Goal: Task Accomplishment & Management: Use online tool/utility

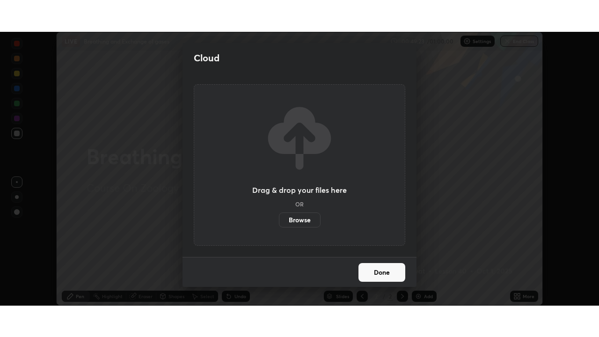
scroll to position [274, 599]
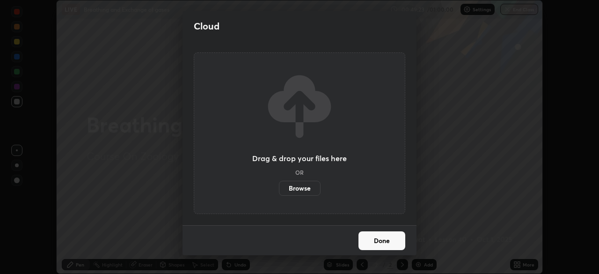
click at [310, 188] on label "Browse" at bounding box center [300, 188] width 42 height 15
click at [279, 188] on input "Browse" at bounding box center [279, 188] width 0 height 15
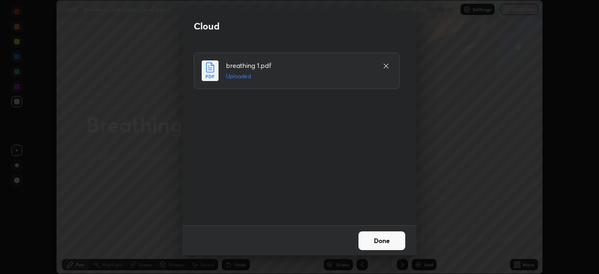
click at [387, 240] on button "Done" at bounding box center [381, 240] width 47 height 19
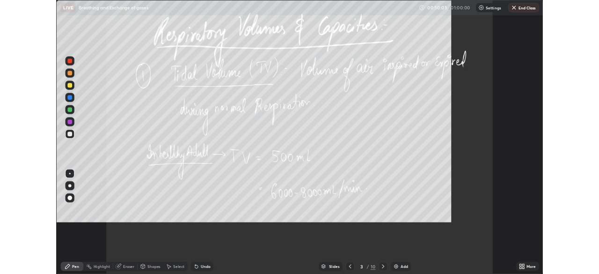
scroll to position [337, 599]
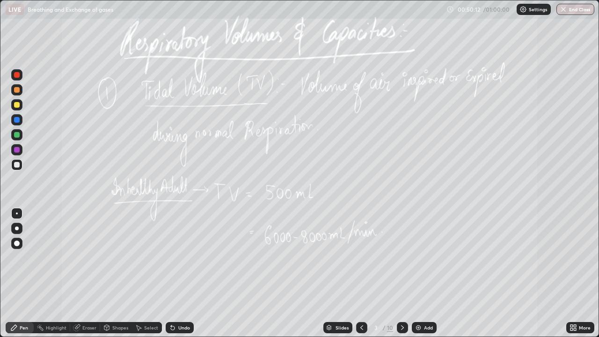
click at [569, 11] on button "End Class" at bounding box center [575, 9] width 38 height 11
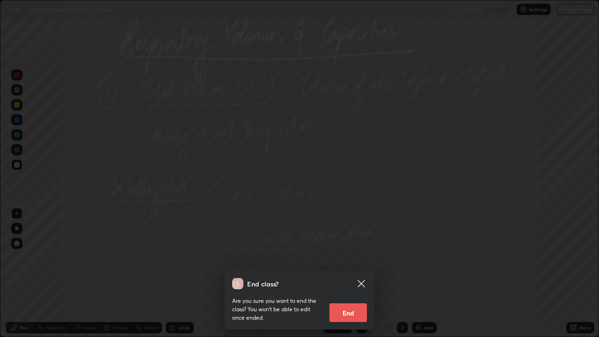
click at [345, 273] on button "End" at bounding box center [347, 312] width 37 height 19
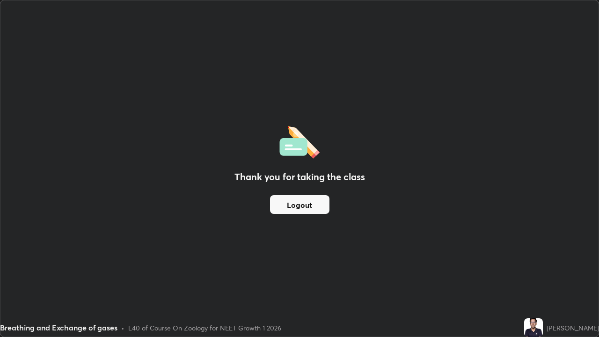
click at [297, 195] on button "Logout" at bounding box center [299, 204] width 59 height 19
click at [299, 204] on button "Logout" at bounding box center [299, 204] width 59 height 19
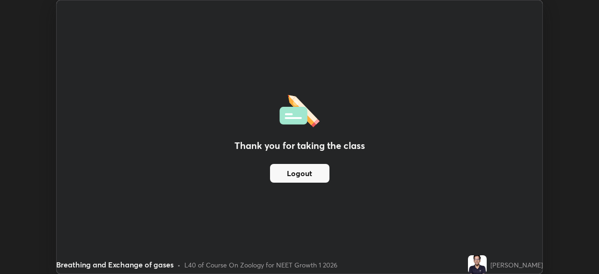
scroll to position [46518, 46192]
click at [305, 165] on button "Logout" at bounding box center [299, 173] width 59 height 19
click at [304, 172] on button "Logout" at bounding box center [299, 173] width 59 height 19
click at [304, 174] on button "Logout" at bounding box center [299, 173] width 59 height 19
click at [306, 176] on button "Logout" at bounding box center [299, 173] width 59 height 19
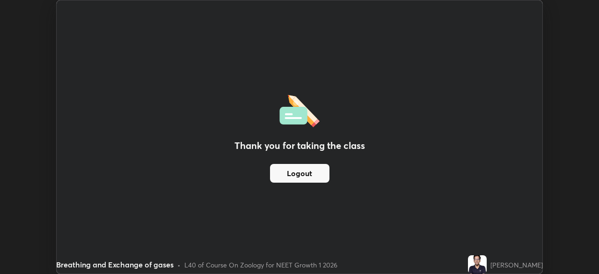
click at [306, 181] on button "Logout" at bounding box center [299, 173] width 59 height 19
click at [305, 179] on button "Logout" at bounding box center [299, 173] width 59 height 19
click at [304, 178] on button "Logout" at bounding box center [299, 173] width 59 height 19
click at [306, 175] on button "Logout" at bounding box center [299, 173] width 59 height 19
click at [294, 174] on button "Logout" at bounding box center [299, 173] width 59 height 19
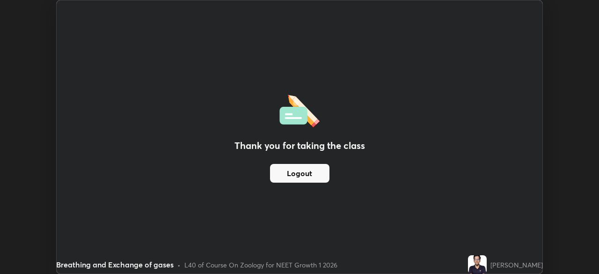
click at [291, 177] on button "Logout" at bounding box center [299, 173] width 59 height 19
click at [296, 175] on button "Logout" at bounding box center [299, 173] width 59 height 19
click at [302, 175] on button "Logout" at bounding box center [299, 173] width 59 height 19
